Goal: Transaction & Acquisition: Download file/media

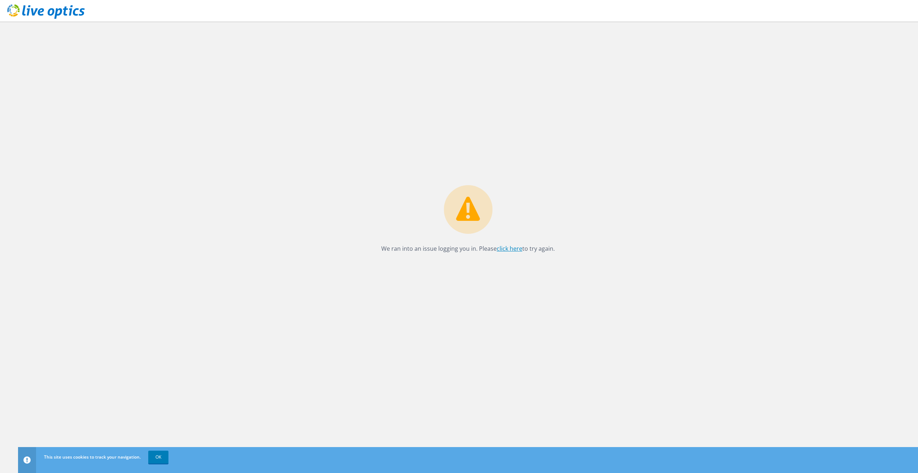
click at [506, 249] on link "click here" at bounding box center [510, 249] width 26 height 8
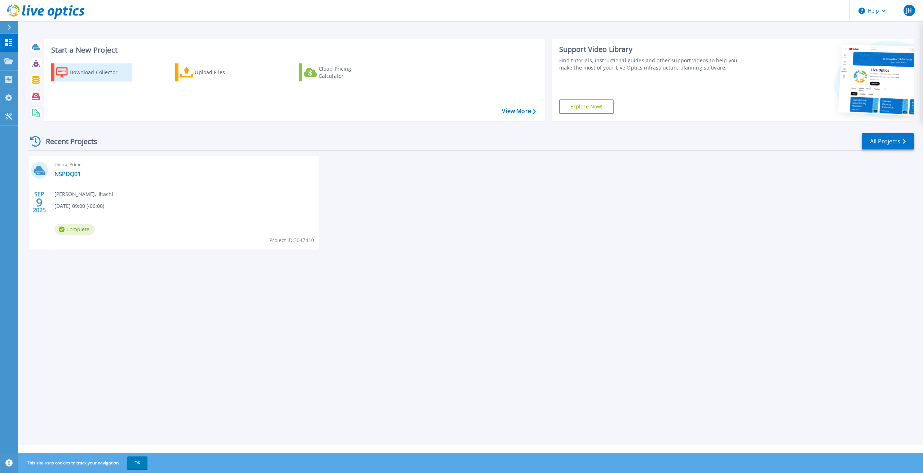
click at [82, 69] on div "Download Collector" at bounding box center [99, 72] width 58 height 14
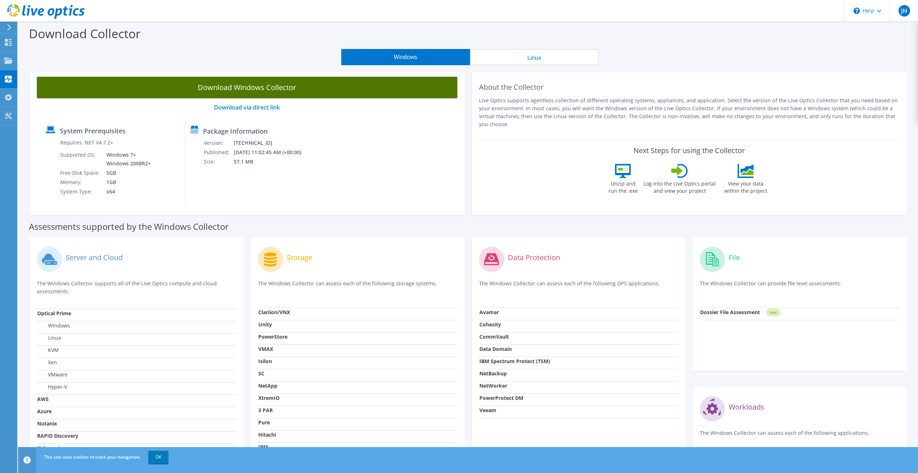
click at [257, 84] on link "Download Windows Collector" at bounding box center [247, 88] width 420 height 22
